Goal: Task Accomplishment & Management: Complete application form

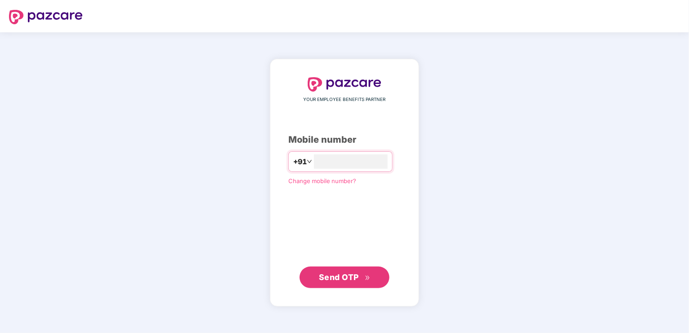
type input "**********"
click at [331, 283] on span "Send OTP" at bounding box center [345, 277] width 52 height 13
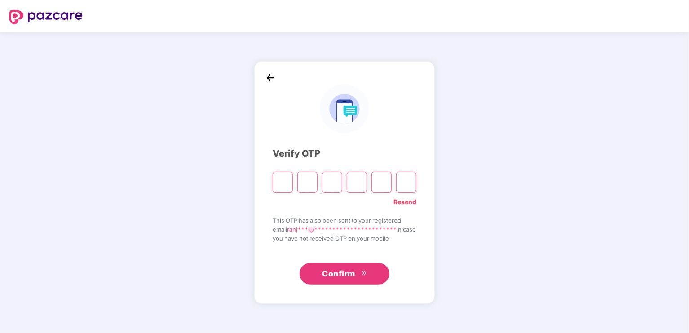
type input "*"
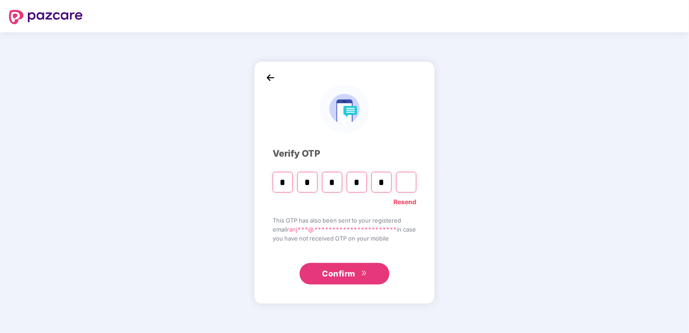
type input "*"
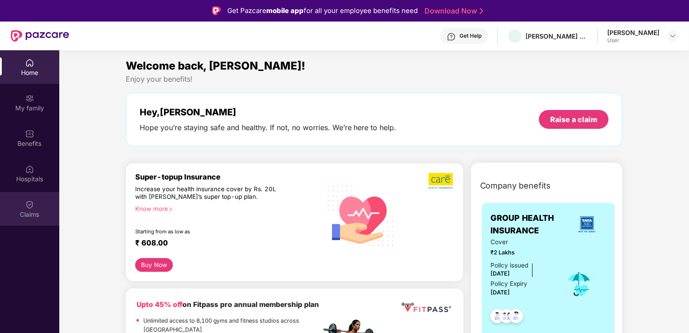
click at [29, 215] on div "Claims" at bounding box center [29, 214] width 59 height 9
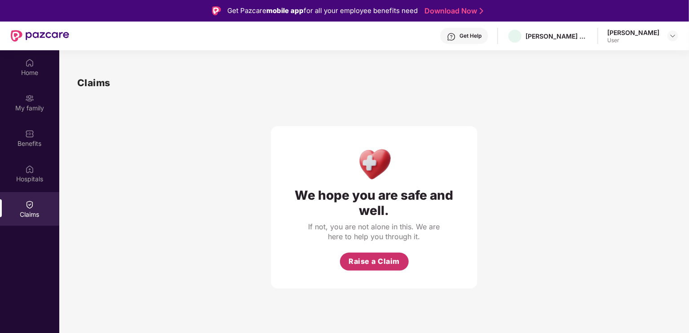
click at [371, 262] on span "Raise a Claim" at bounding box center [374, 261] width 51 height 11
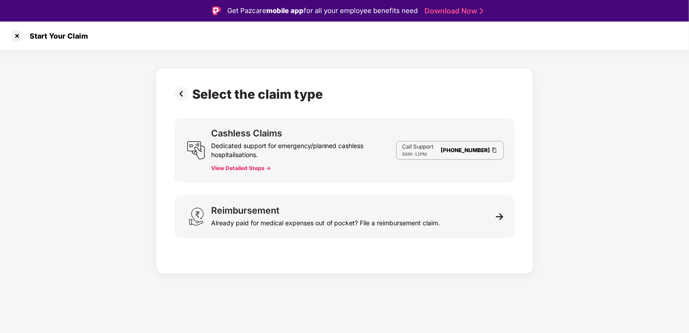
click at [248, 168] on button "View Detailed Steps ->" at bounding box center [241, 168] width 60 height 7
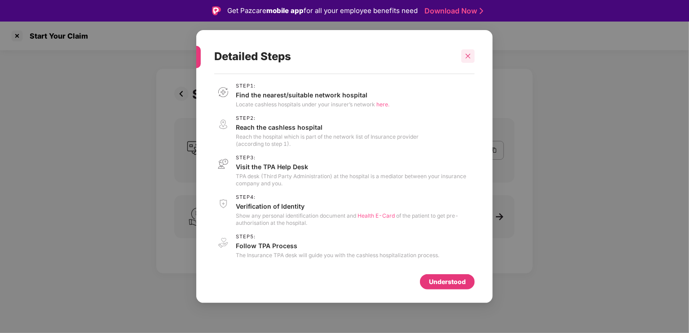
click at [468, 57] on icon "close" at bounding box center [468, 56] width 6 height 6
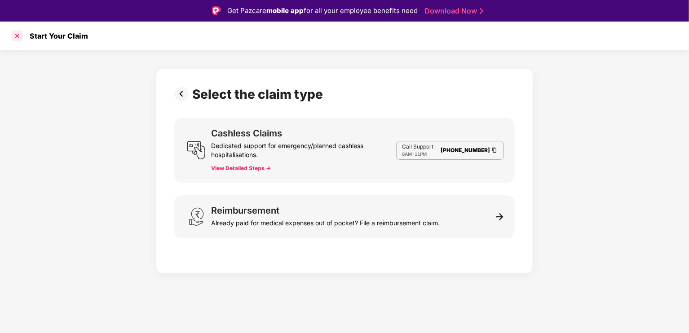
click at [16, 36] on div at bounding box center [17, 36] width 14 height 14
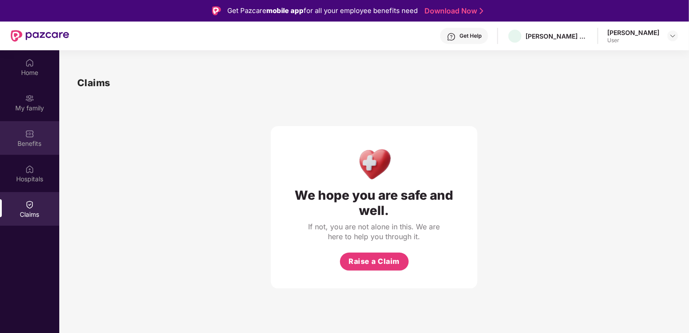
click at [24, 144] on div "Benefits" at bounding box center [29, 143] width 59 height 9
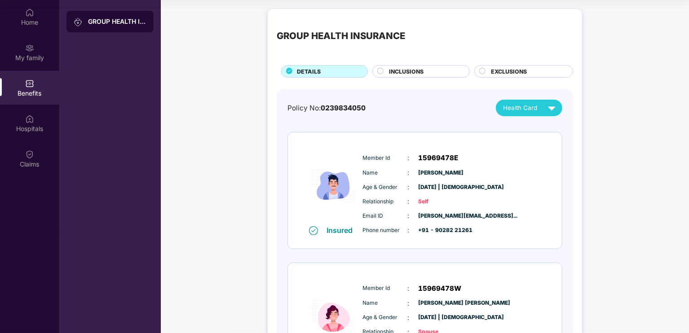
click at [546, 109] on img at bounding box center [552, 108] width 16 height 16
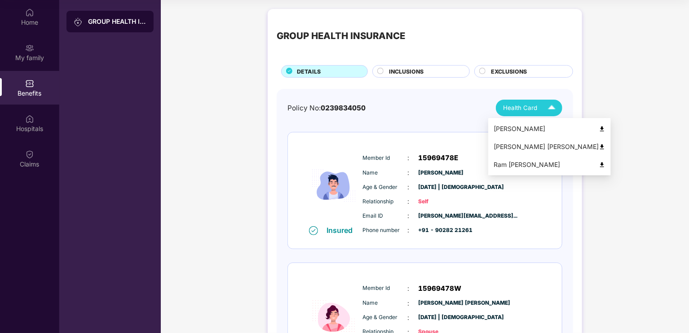
click at [546, 109] on img at bounding box center [552, 108] width 16 height 16
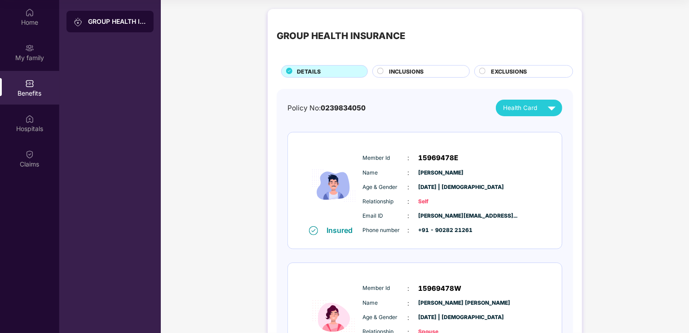
click at [384, 93] on div "Policy No: 0239834050 Health Card Insured Member Id : 15969478E Name : [PERSON_…" at bounding box center [425, 316] width 296 height 455
click at [394, 73] on span "INCLUSIONS" at bounding box center [406, 71] width 35 height 9
